Goal: Task Accomplishment & Management: Use online tool/utility

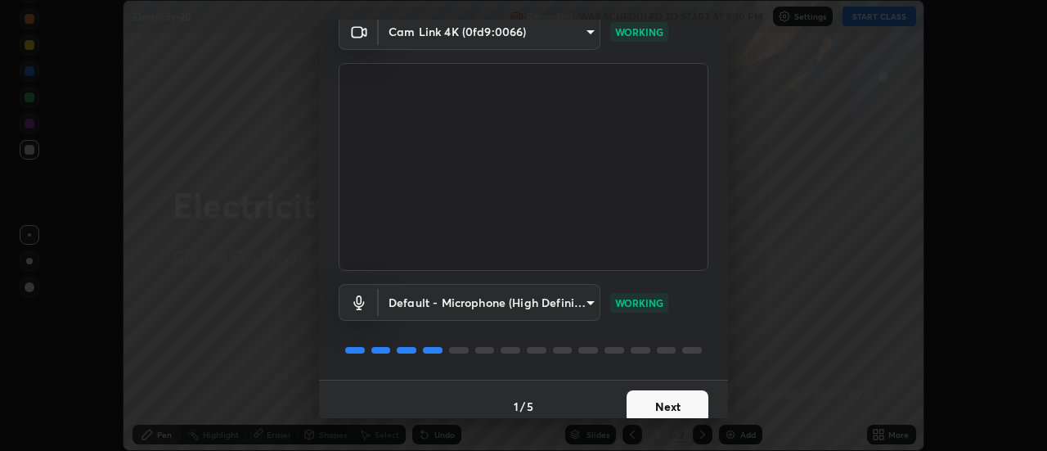
scroll to position [86, 0]
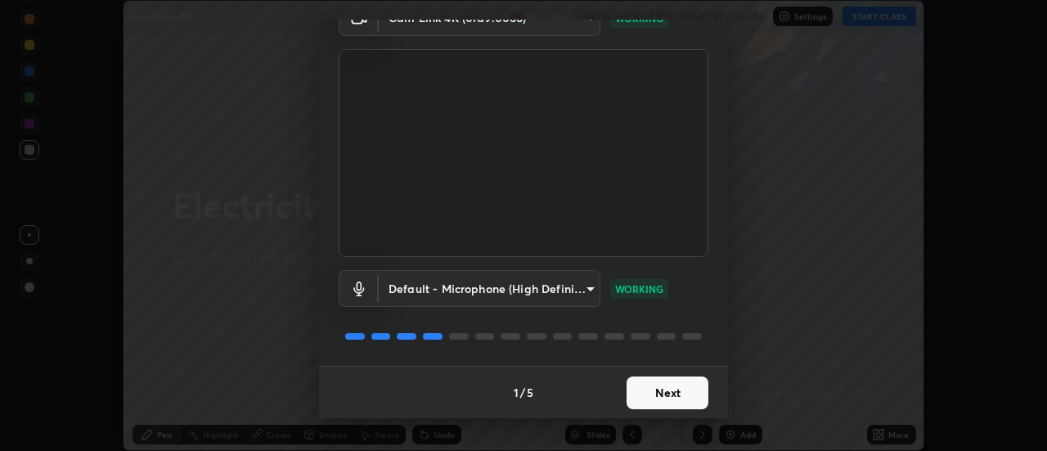
click at [673, 389] on button "Next" at bounding box center [668, 392] width 82 height 33
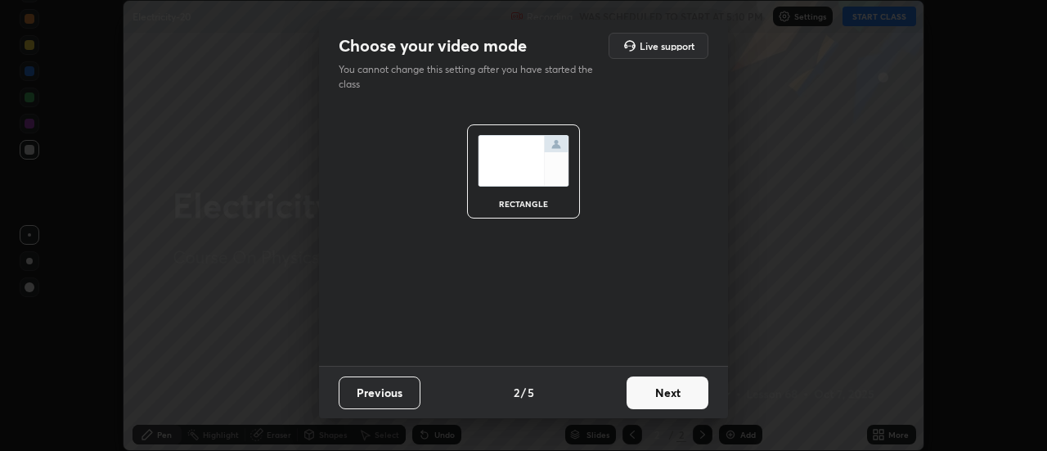
scroll to position [0, 0]
click at [673, 390] on button "Next" at bounding box center [668, 392] width 82 height 33
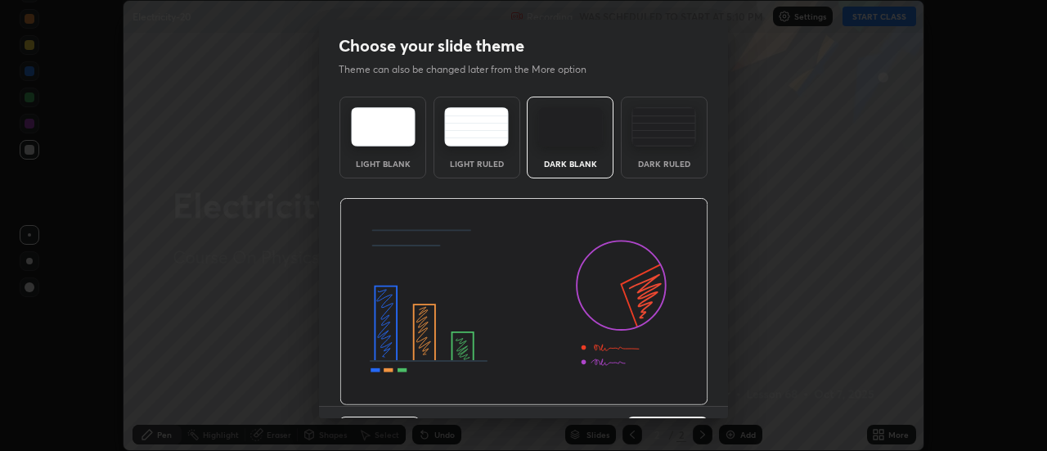
click at [676, 396] on img at bounding box center [524, 302] width 369 height 208
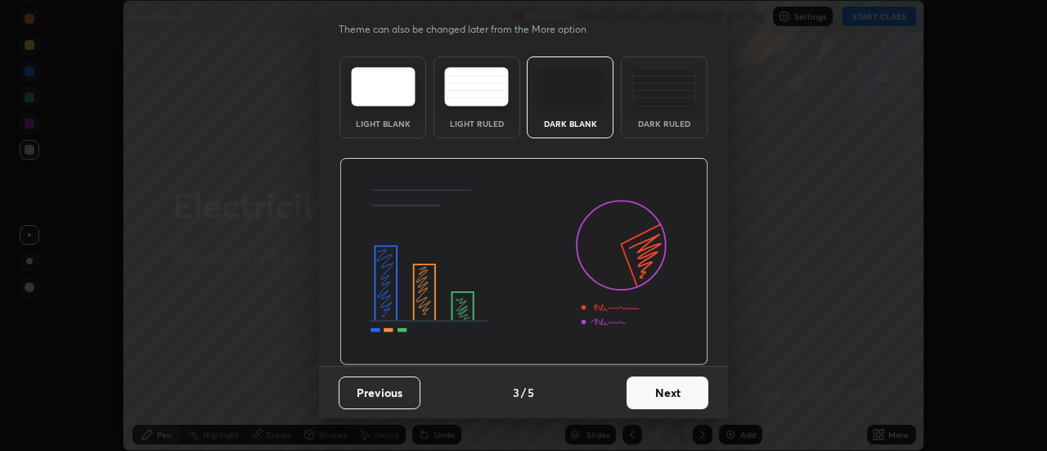
click at [678, 392] on button "Next" at bounding box center [668, 392] width 82 height 33
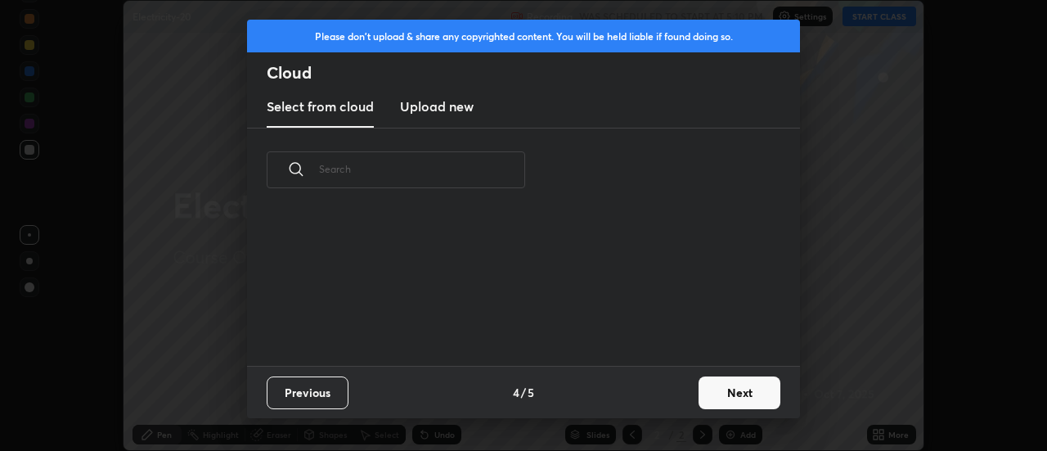
scroll to position [0, 0]
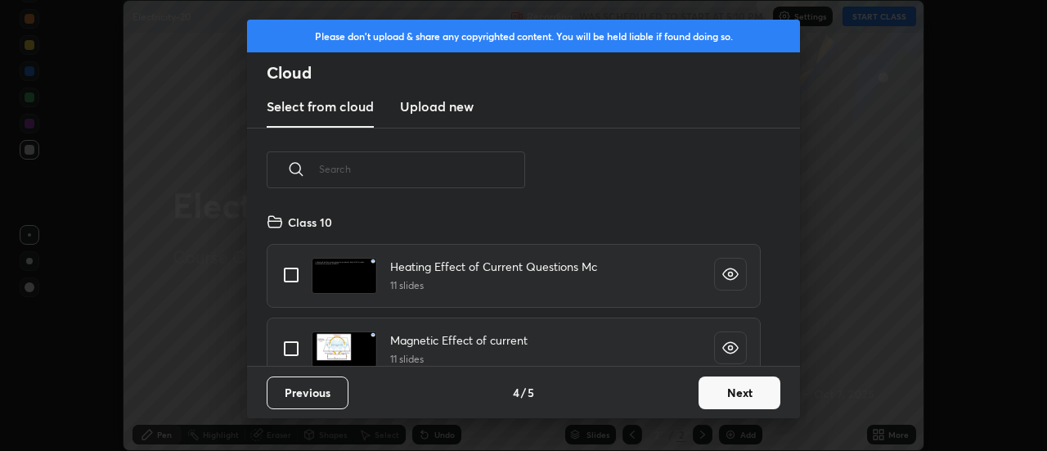
click at [717, 389] on button "Next" at bounding box center [740, 392] width 82 height 33
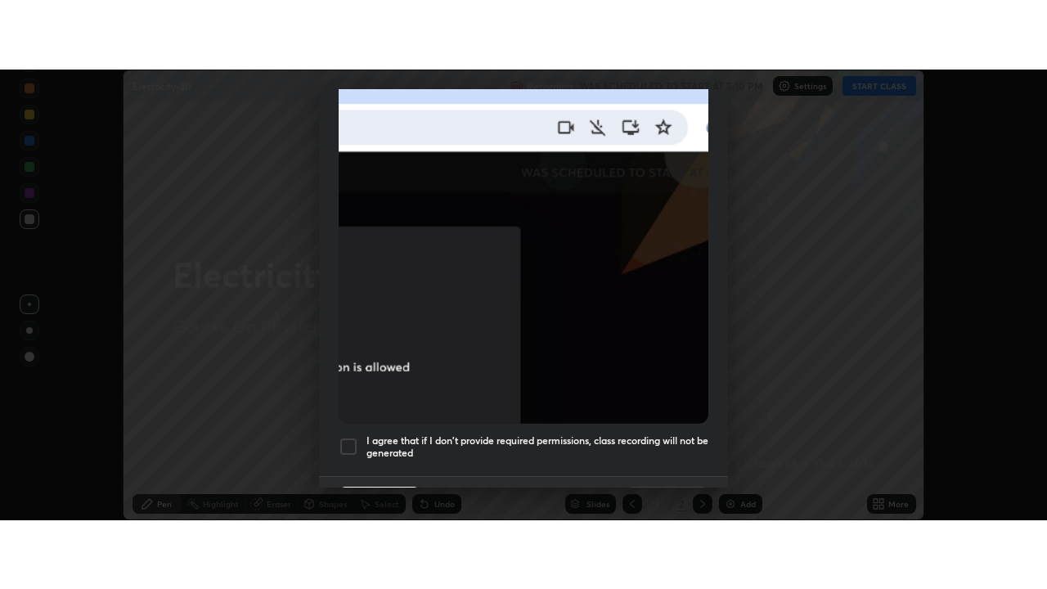
scroll to position [420, 0]
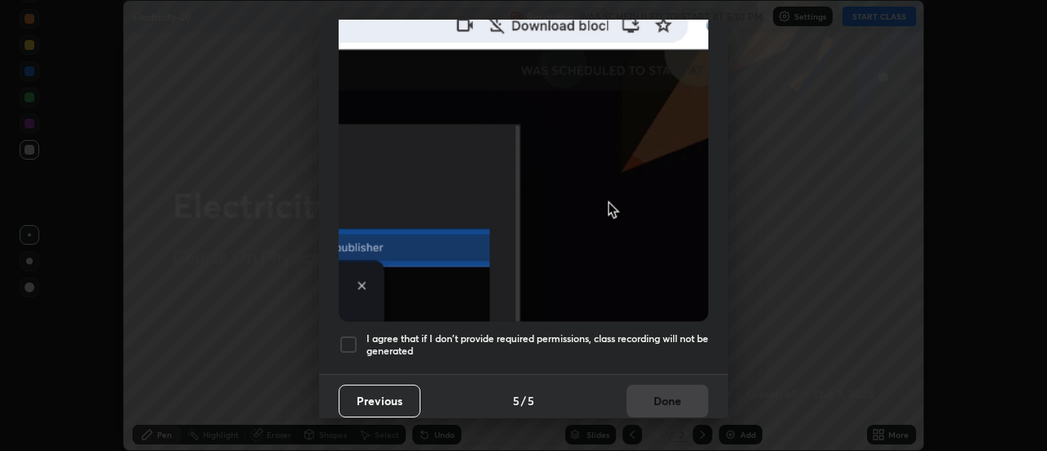
click at [345, 339] on div at bounding box center [349, 345] width 20 height 20
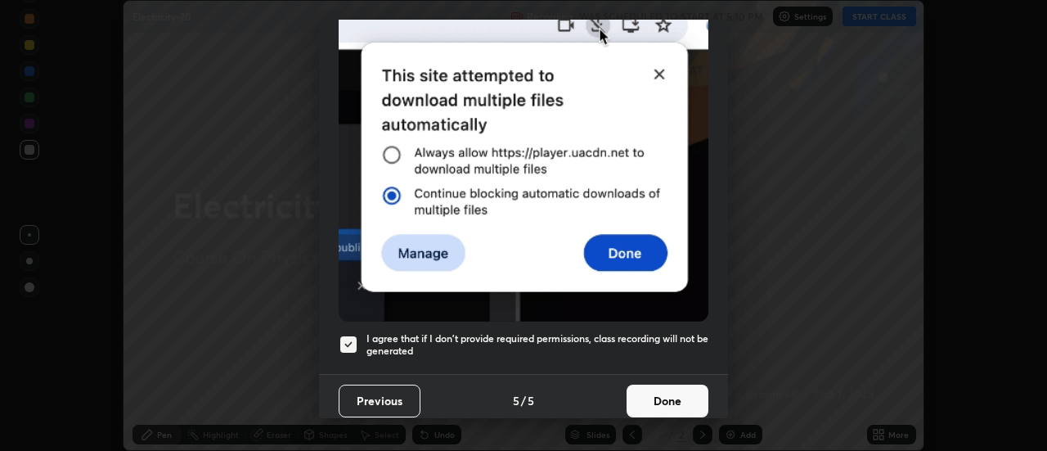
click at [649, 391] on button "Done" at bounding box center [668, 401] width 82 height 33
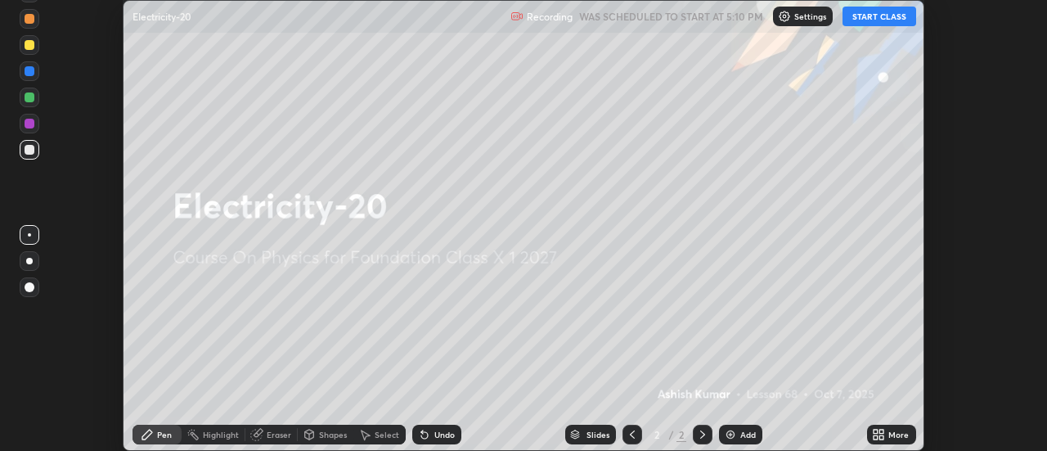
click at [886, 15] on button "START CLASS" at bounding box center [880, 17] width 74 height 20
click at [888, 435] on div "More" at bounding box center [891, 435] width 49 height 20
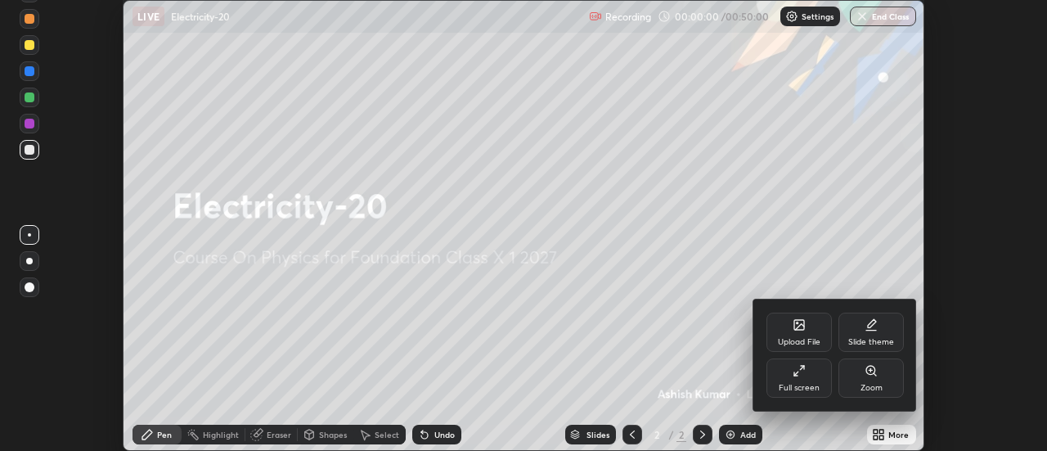
click at [864, 318] on div "Slide theme" at bounding box center [871, 332] width 65 height 39
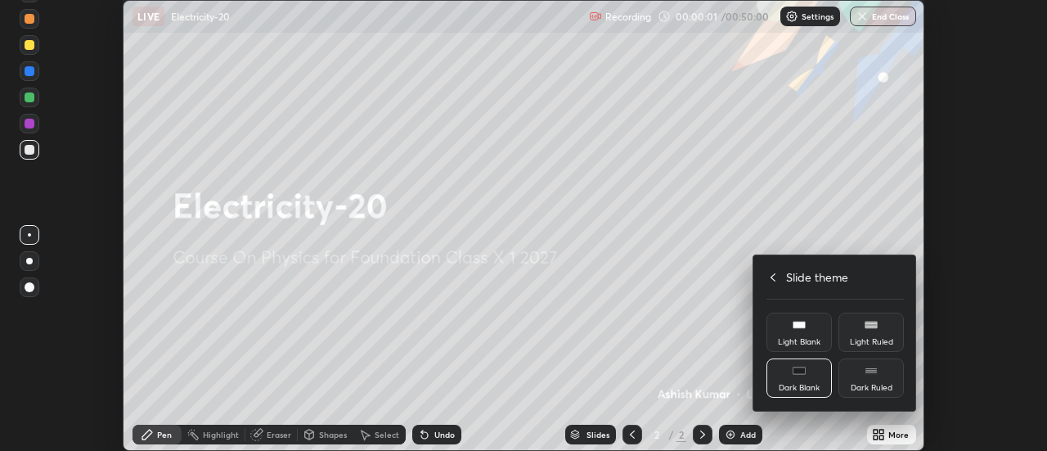
click at [870, 373] on rect at bounding box center [871, 370] width 12 height 7
click at [773, 277] on icon at bounding box center [773, 277] width 13 height 13
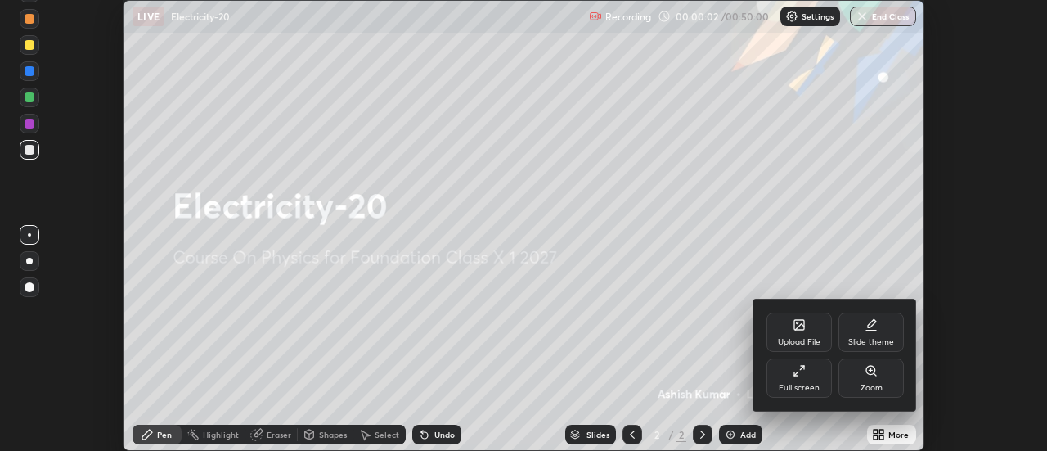
click at [791, 379] on div "Full screen" at bounding box center [799, 377] width 65 height 39
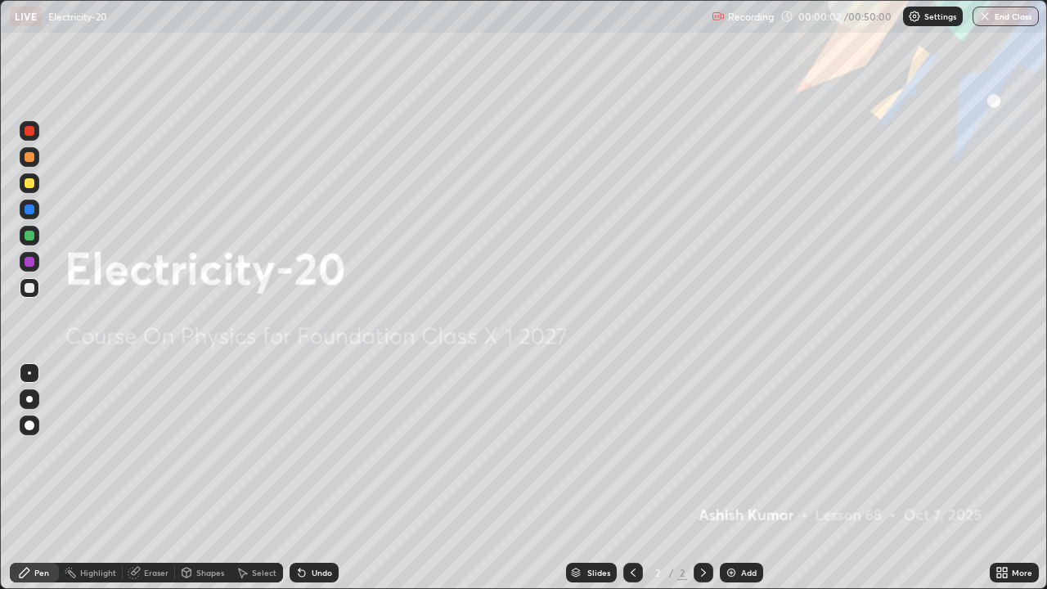
scroll to position [589, 1047]
click at [735, 450] on img at bounding box center [731, 572] width 13 height 13
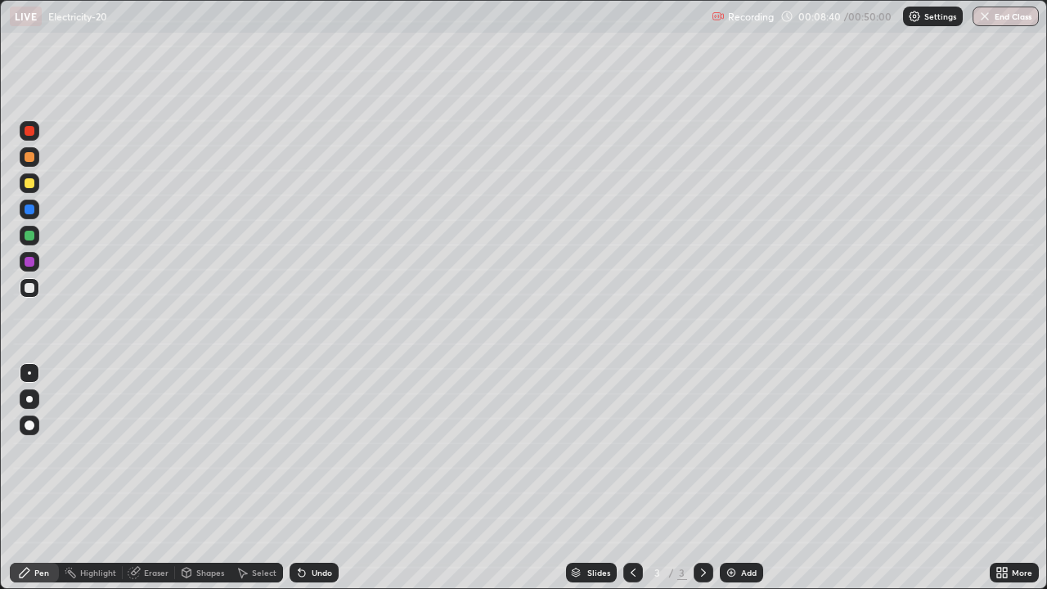
click at [30, 288] on div at bounding box center [30, 288] width 10 height 10
click at [26, 392] on div at bounding box center [30, 399] width 20 height 20
